Goal: Task Accomplishment & Management: Complete application form

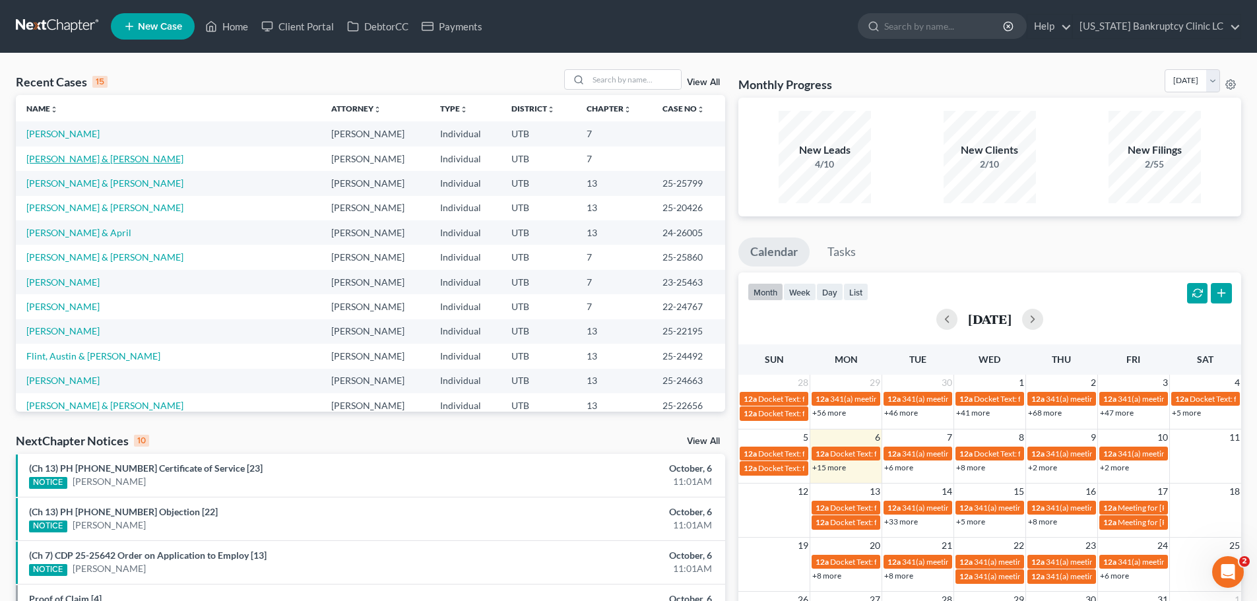
click at [77, 158] on link "[PERSON_NAME] & [PERSON_NAME]" at bounding box center [104, 158] width 157 height 11
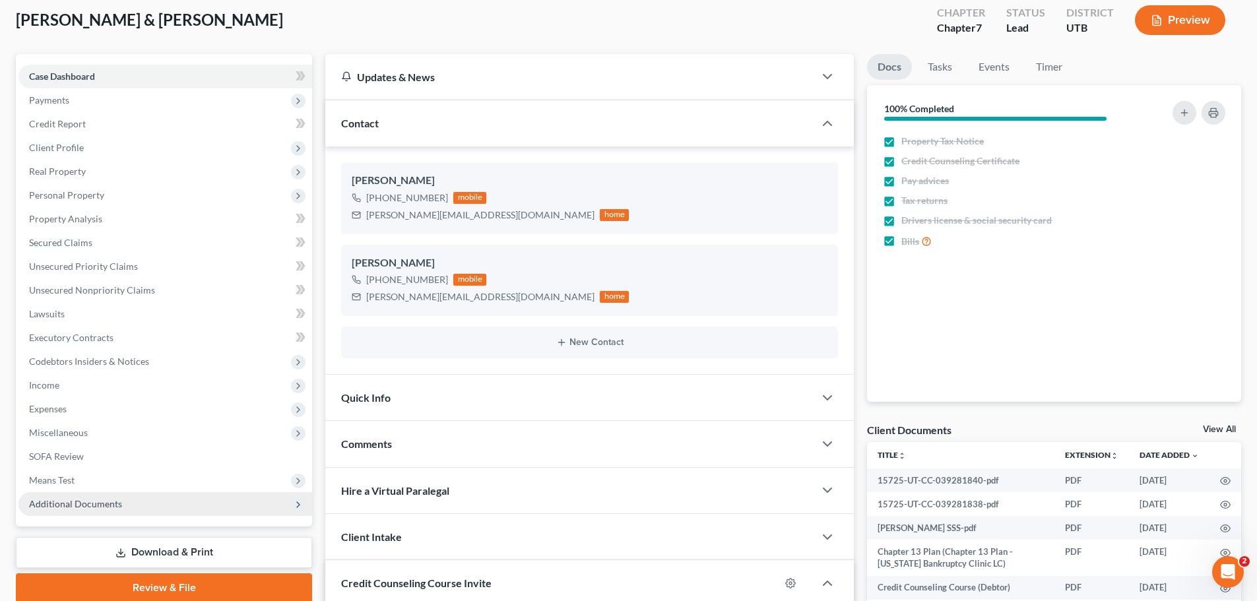
scroll to position [132, 0]
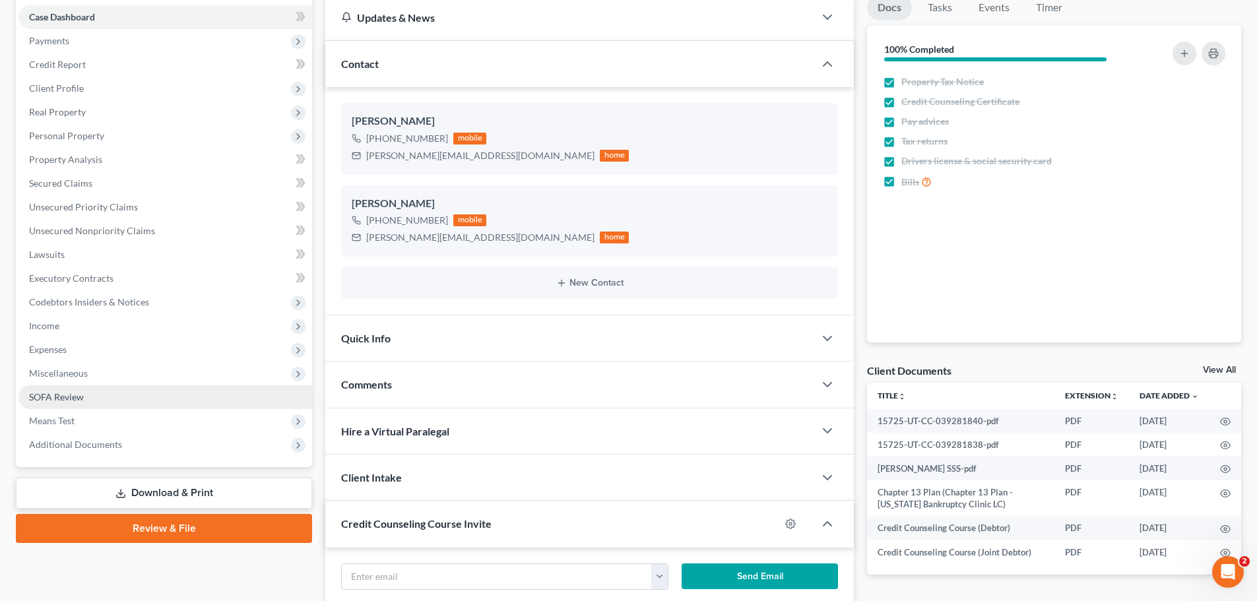
click at [91, 390] on link "SOFA Review" at bounding box center [165, 397] width 294 height 24
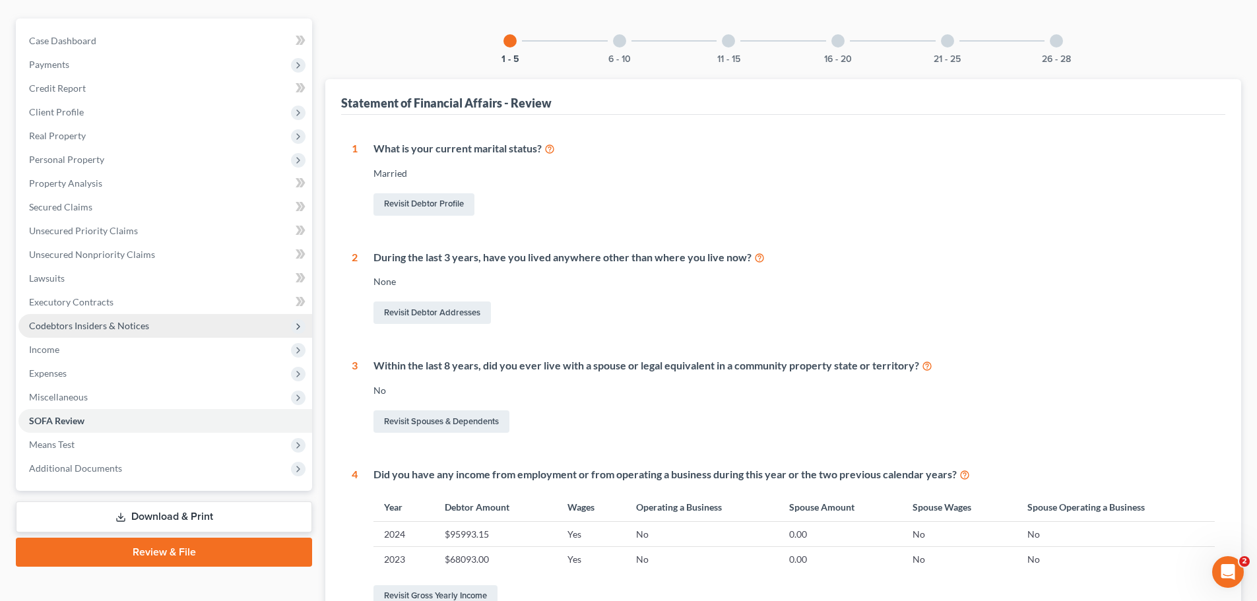
scroll to position [132, 0]
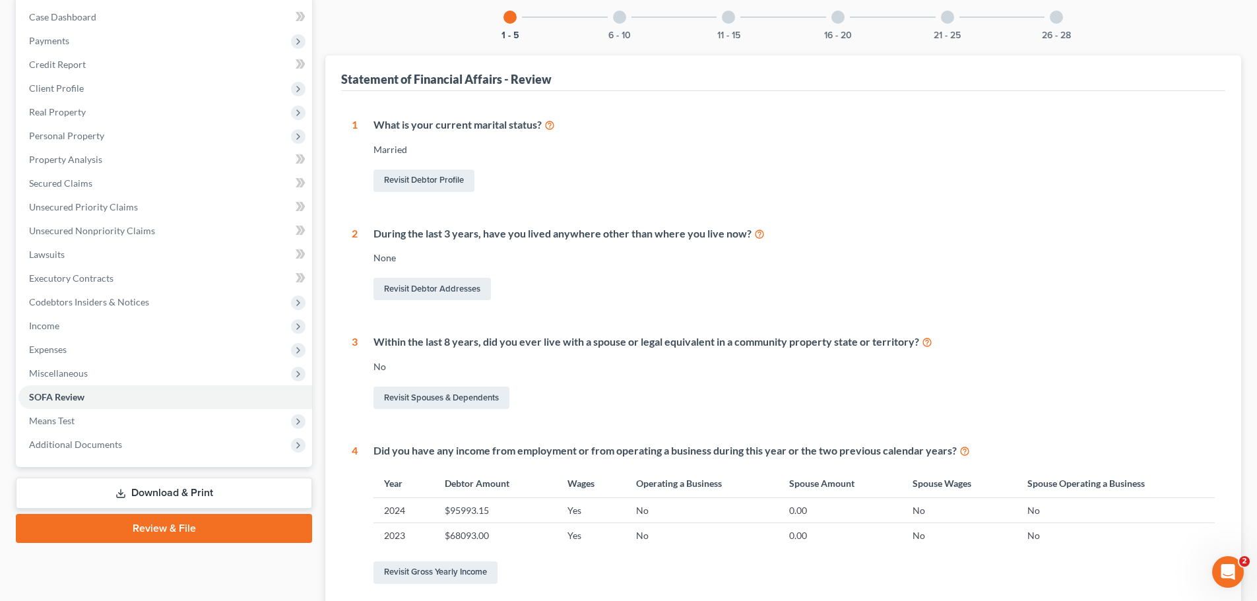
click at [840, 20] on div at bounding box center [837, 17] width 13 height 13
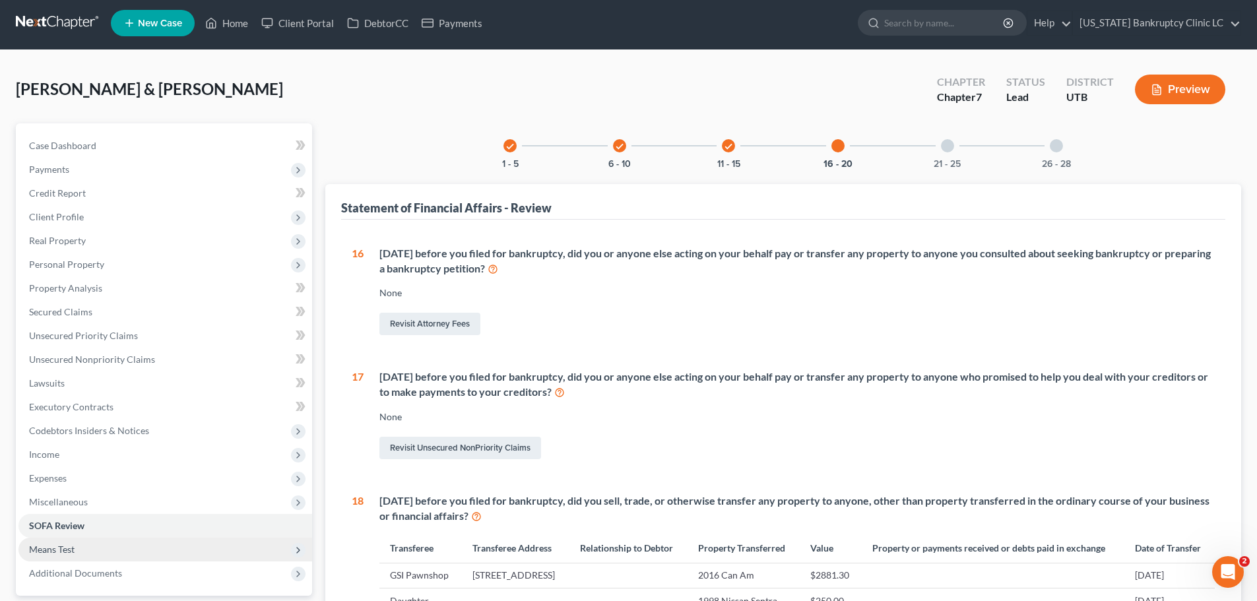
scroll to position [0, 0]
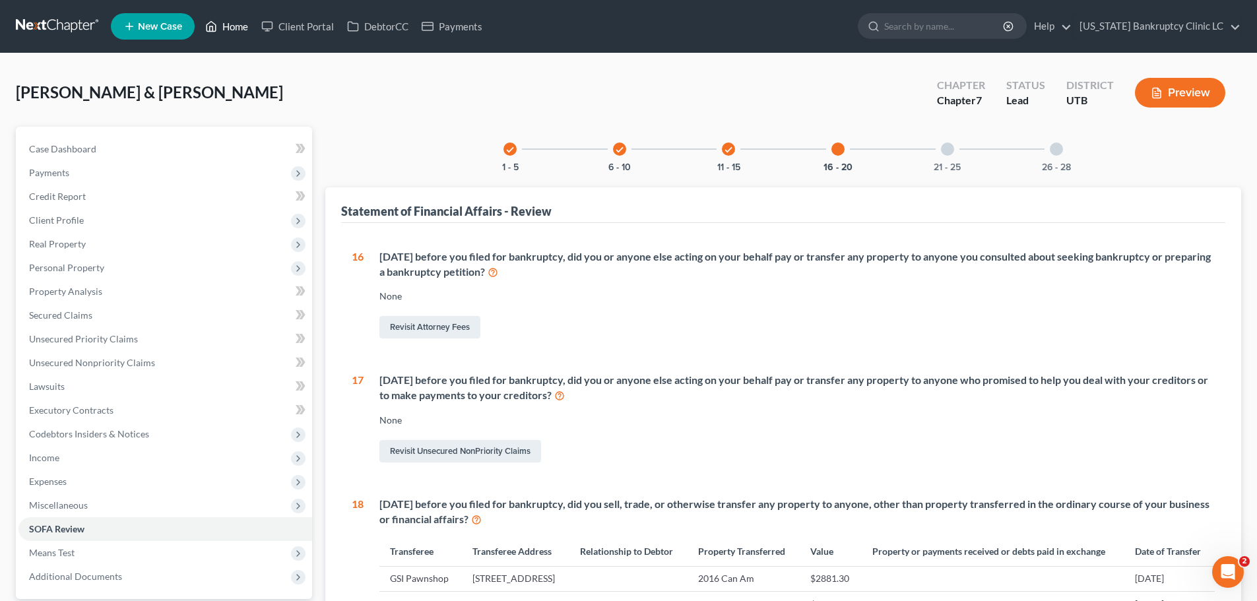
click at [237, 25] on link "Home" at bounding box center [227, 27] width 56 height 24
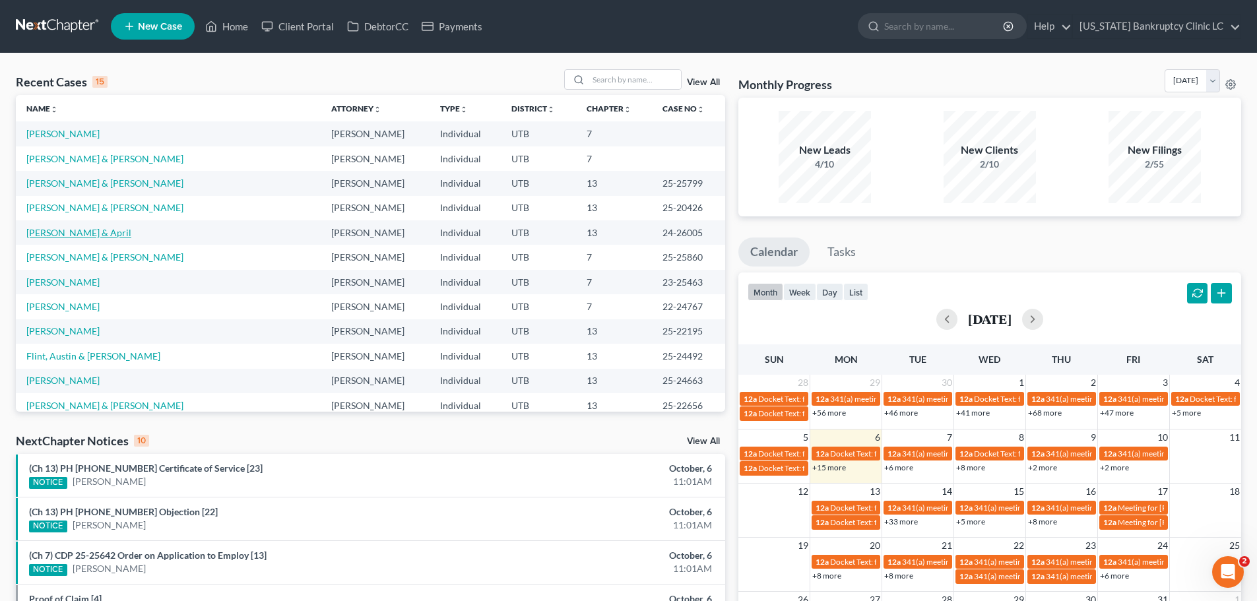
click at [63, 230] on link "[PERSON_NAME] & April" at bounding box center [78, 232] width 105 height 11
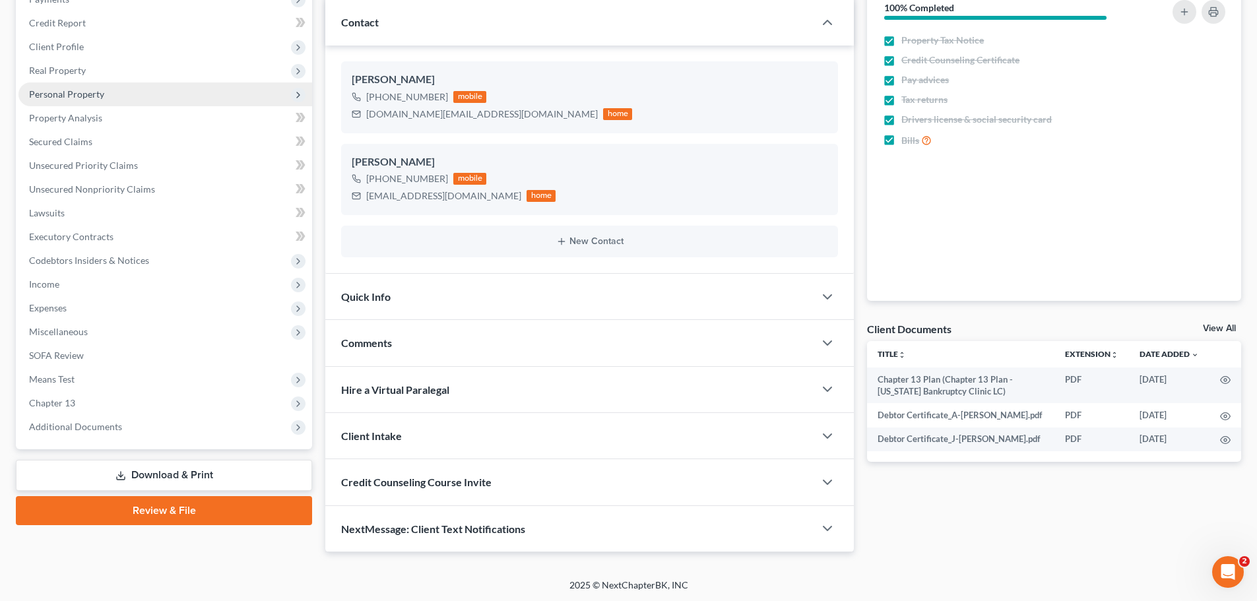
scroll to position [175, 0]
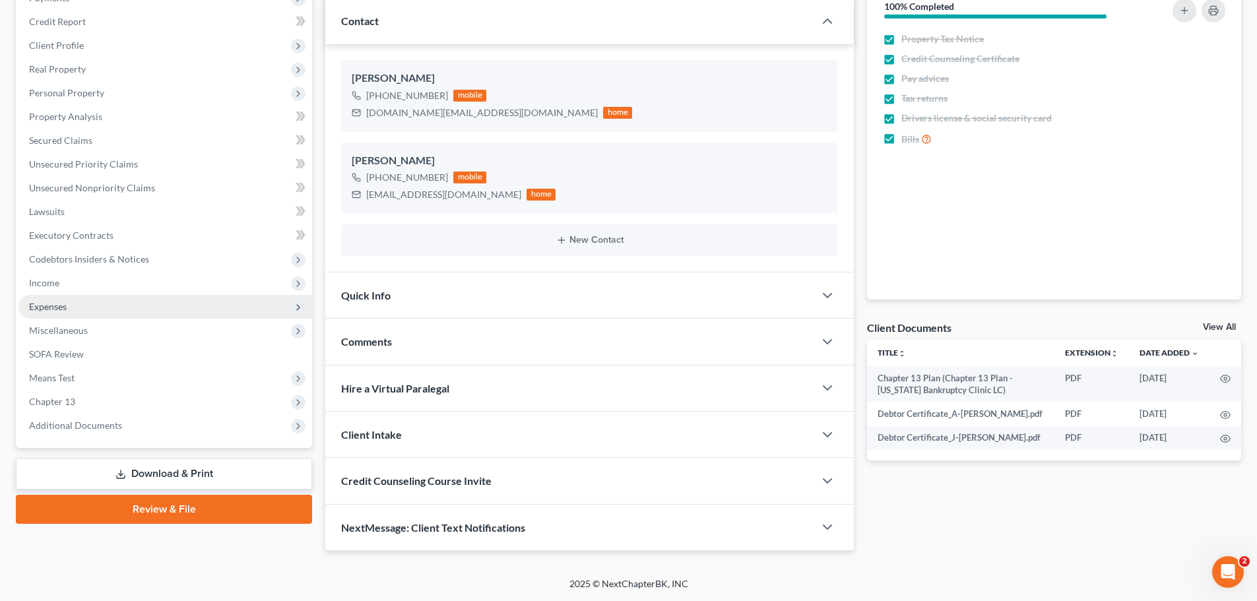
click at [81, 307] on span "Expenses" at bounding box center [165, 307] width 294 height 24
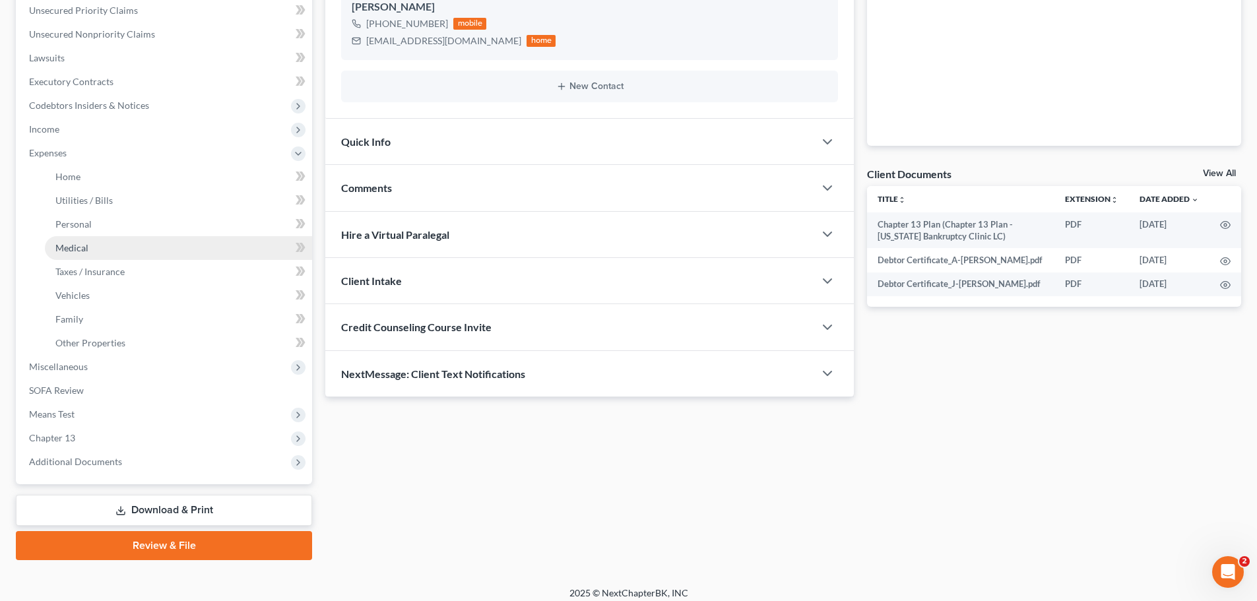
scroll to position [338, 0]
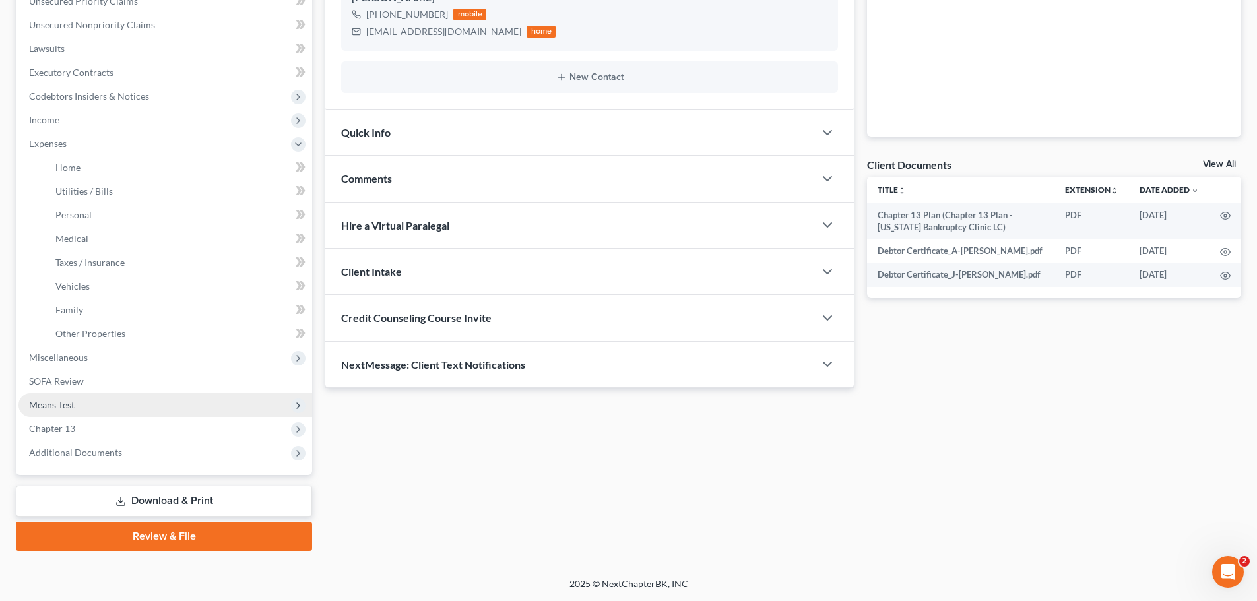
click at [121, 402] on span "Means Test" at bounding box center [165, 405] width 294 height 24
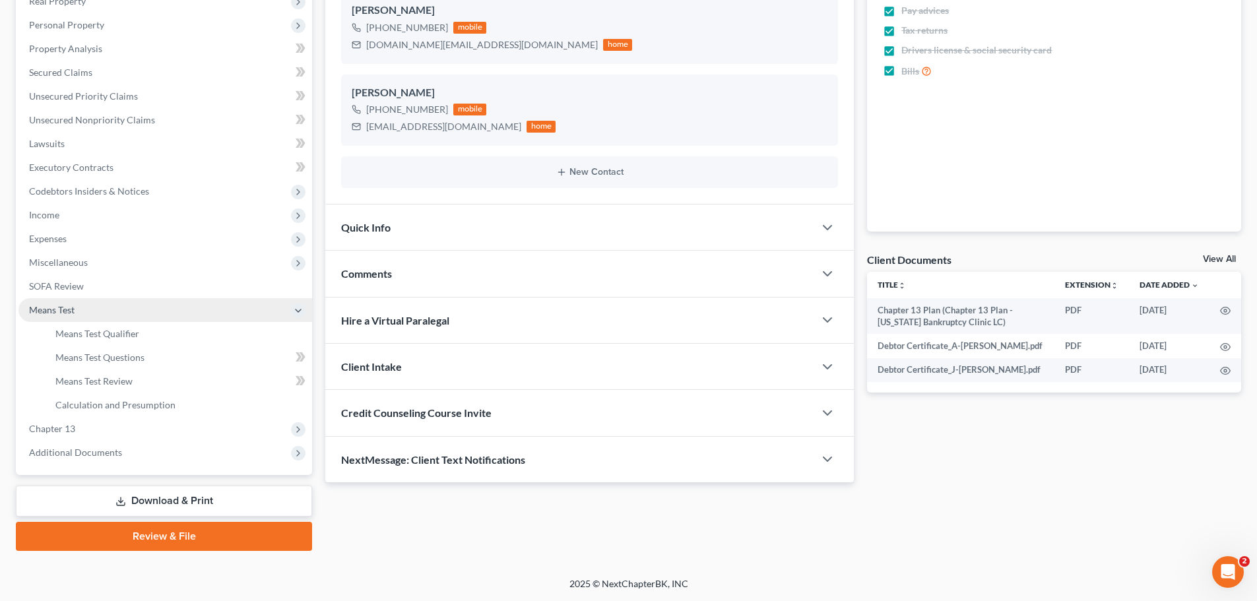
scroll to position [243, 0]
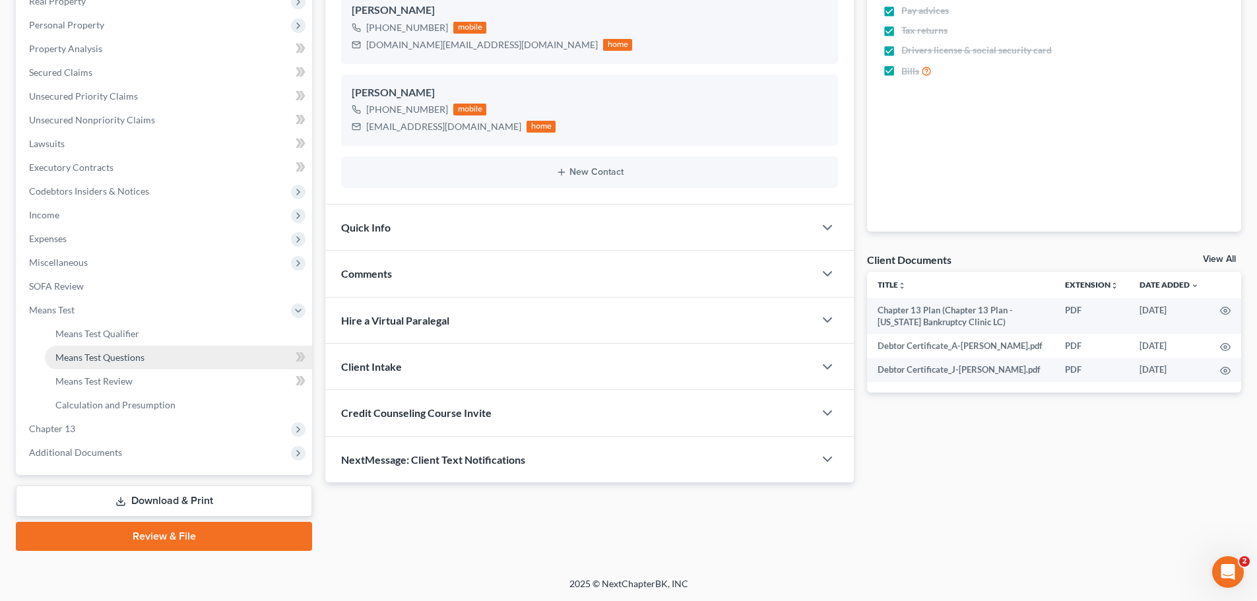
click at [118, 354] on span "Means Test Questions" at bounding box center [99, 357] width 89 height 11
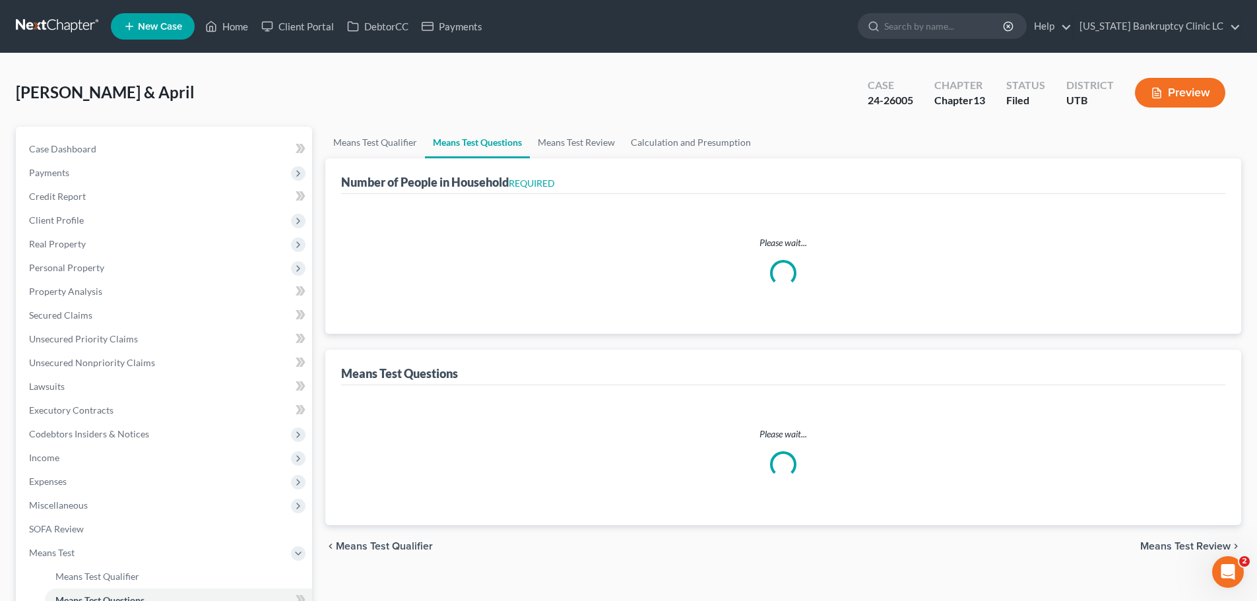
select select "0"
select select "60"
select select "1"
select select "60"
select select "1"
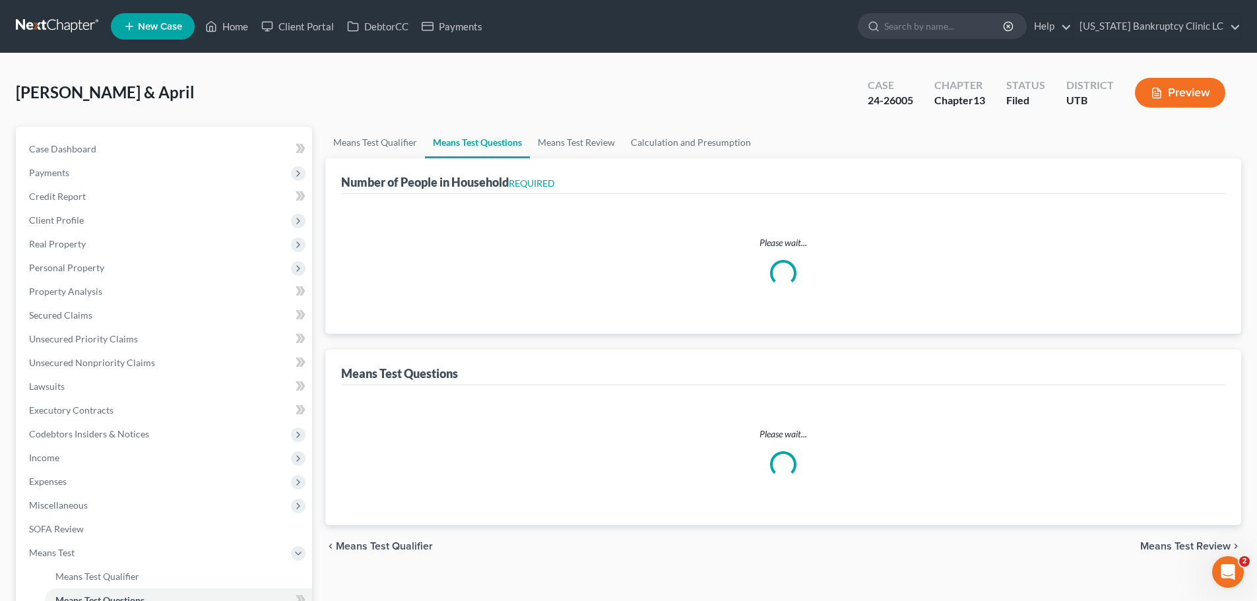
select select "60"
select select "0"
select select "60"
select select "0"
select select "60"
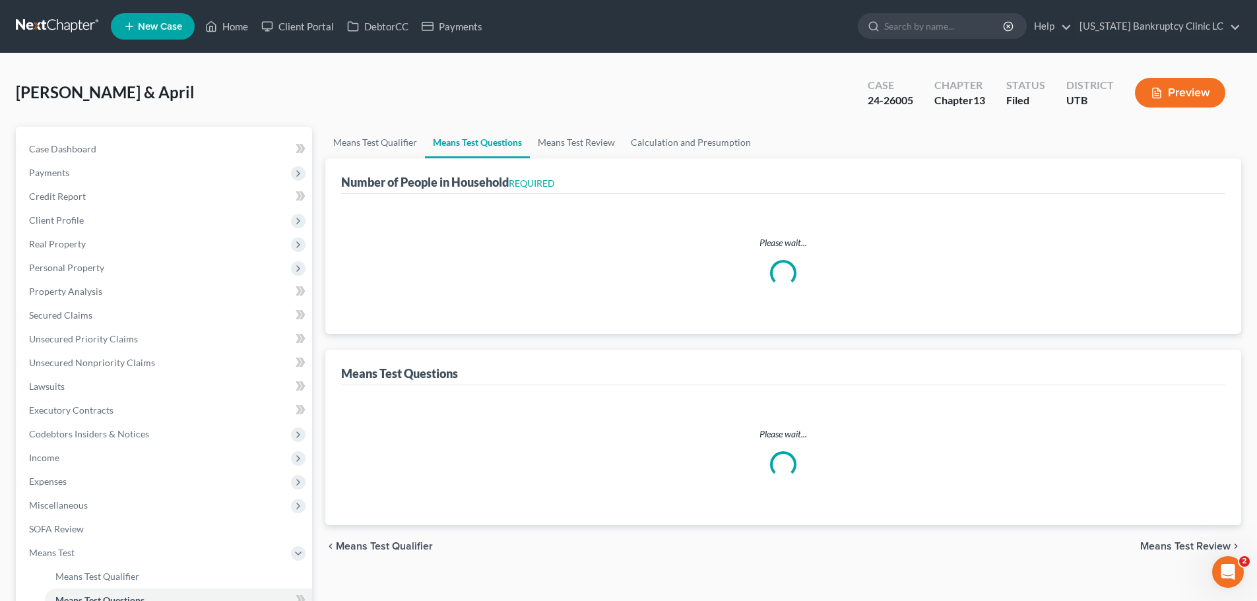
select select "1"
select select "60"
select select "1"
select select "60"
select select "2"
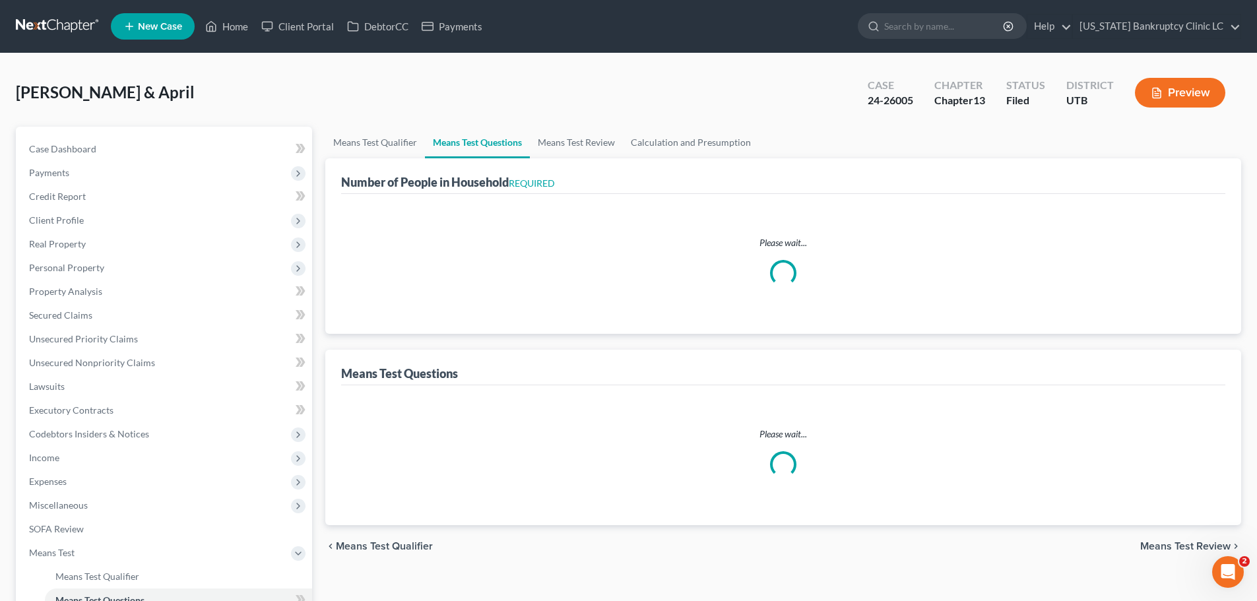
select select "5"
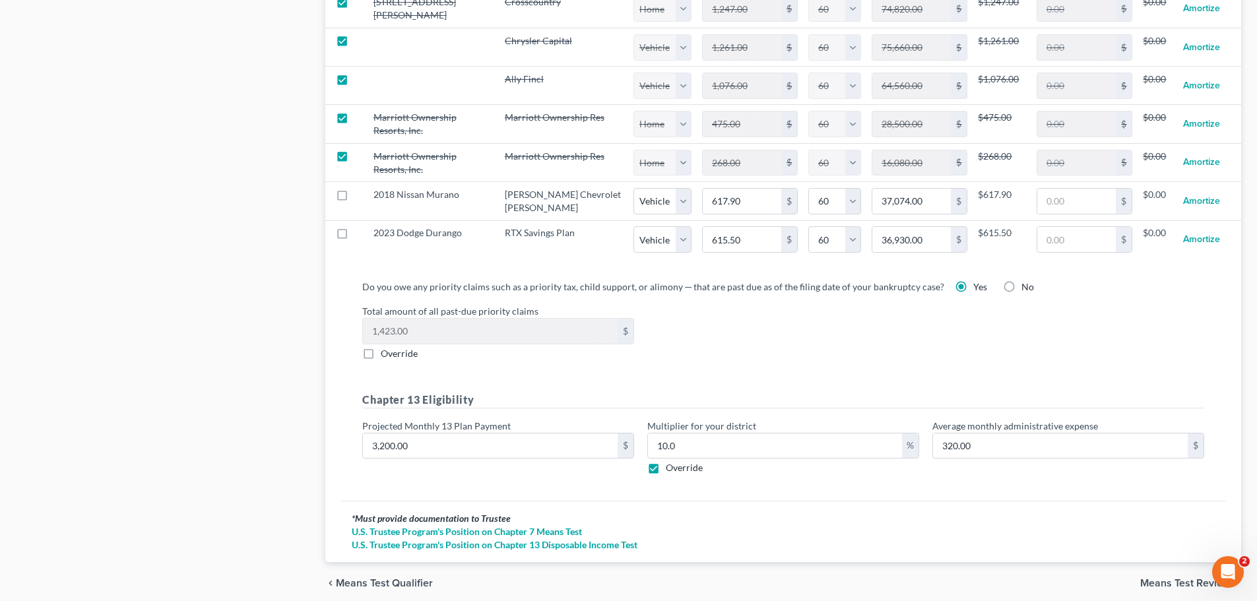
scroll to position [1463, 0]
